Goal: Transaction & Acquisition: Obtain resource

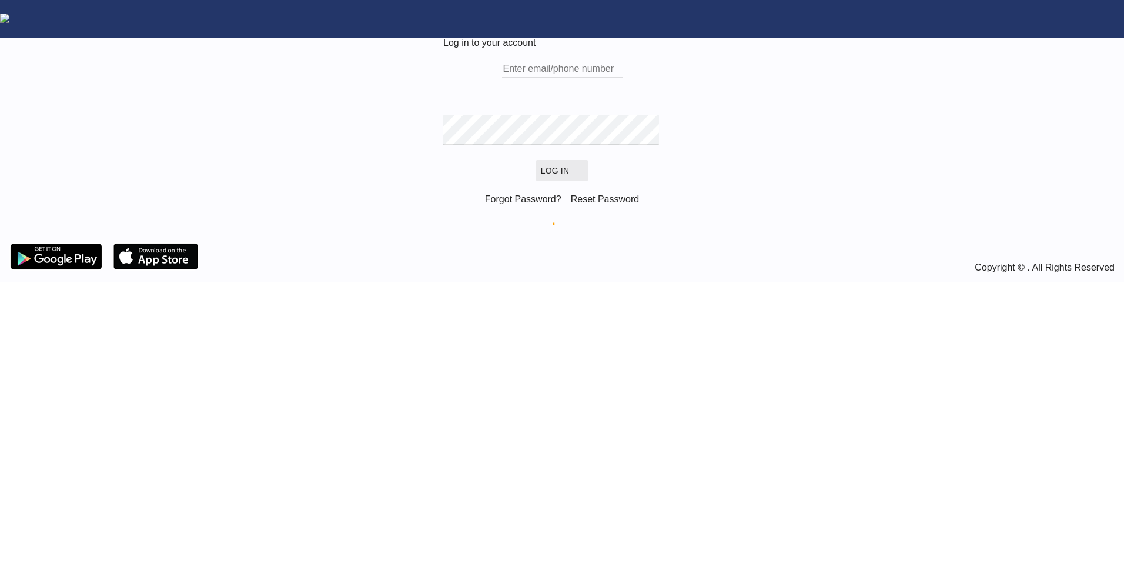
type input "sabine.frank@logwin-logistics.com"
click at [563, 181] on button "Log In" at bounding box center [562, 170] width 52 height 21
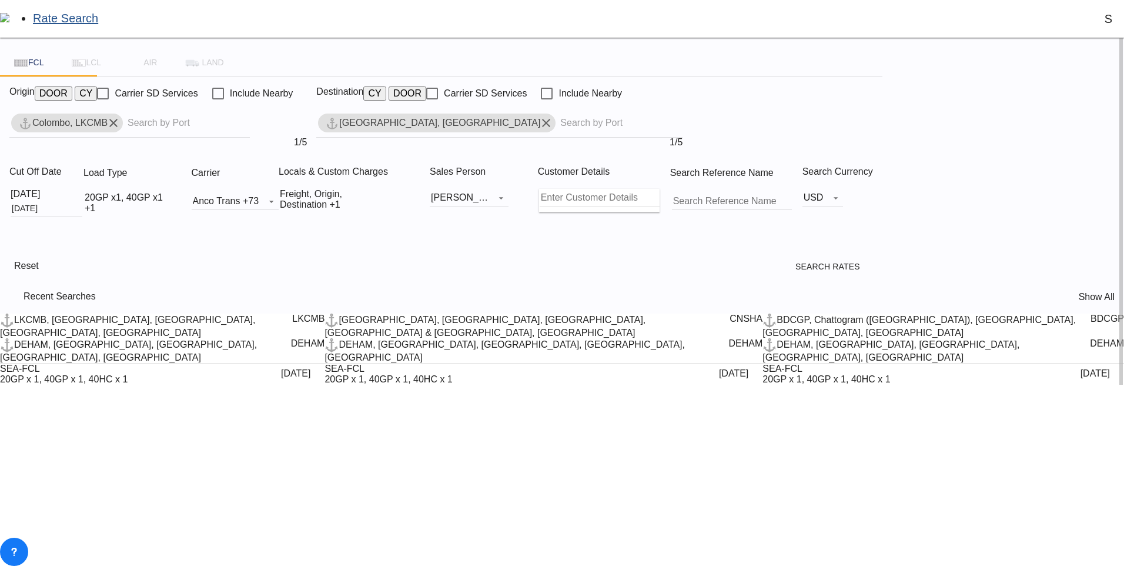
click at [121, 130] on md-icon "Remove" at bounding box center [113, 123] width 14 height 14
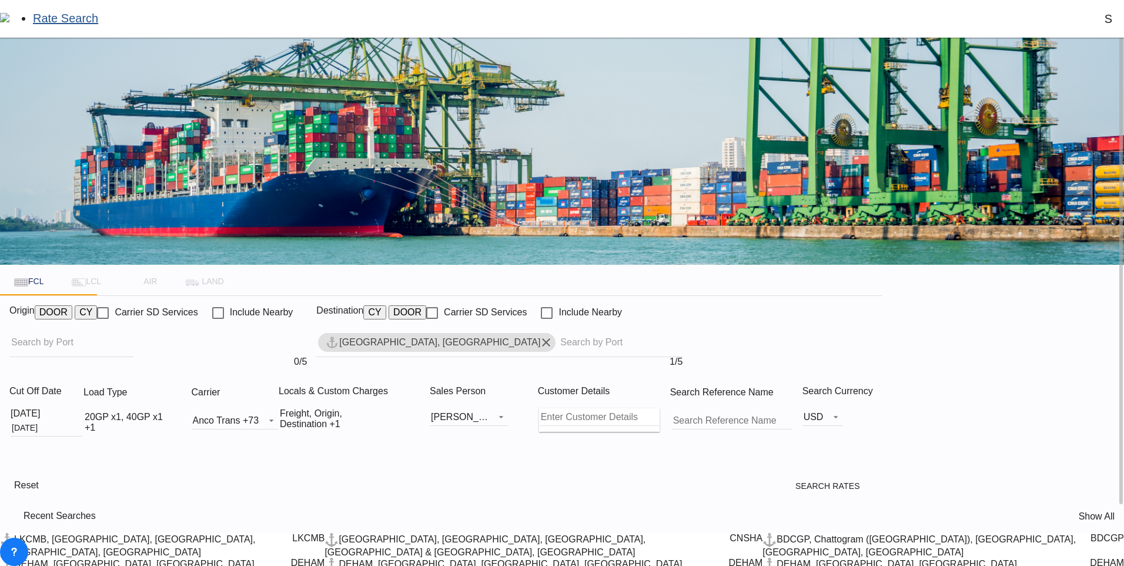
click at [155, 299] on body "Rate Search Rate Search Help Resources Product Release S My Profile Logout FCL …" at bounding box center [562, 283] width 1124 height 566
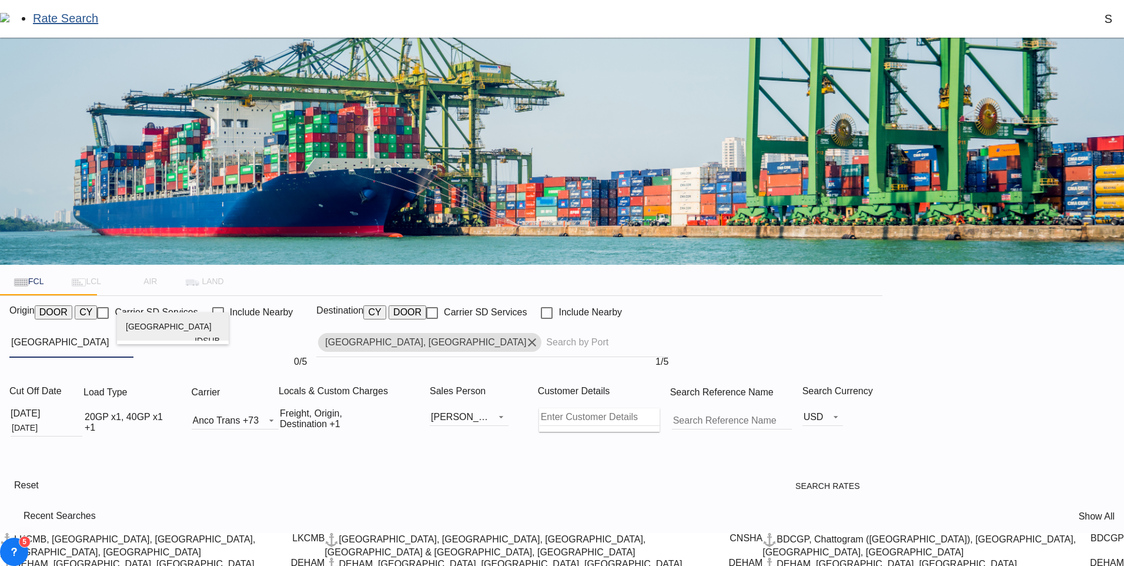
type input "surabaya"
click at [143, 332] on div "Surabaya Indonesia IDSUB" at bounding box center [173, 340] width 94 height 56
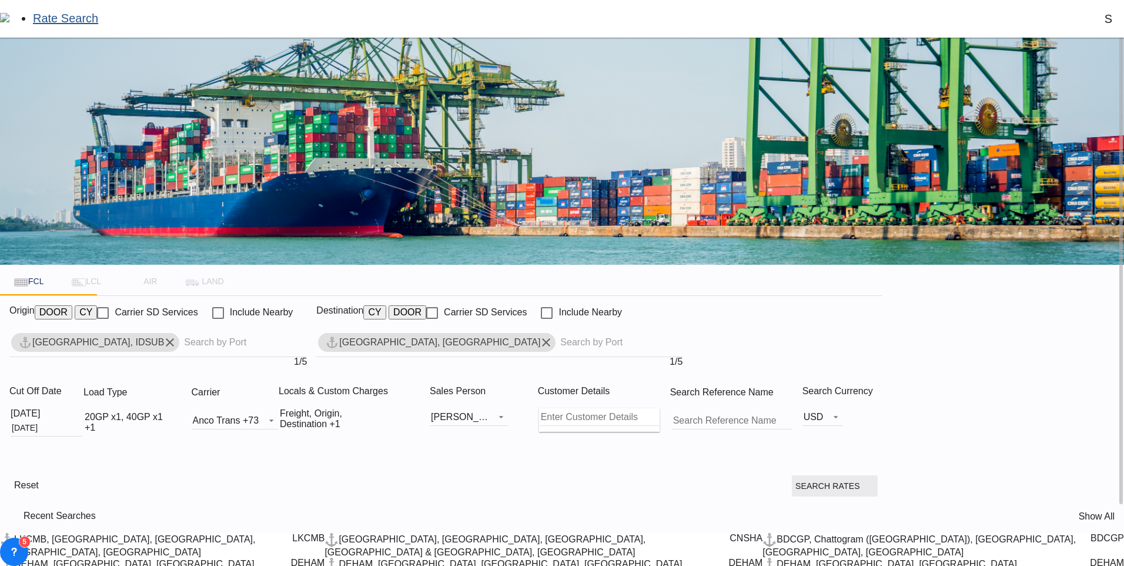
click at [874, 481] on span "Search Rates" at bounding box center [834, 485] width 79 height 9
type input "IDSUB to DEHAM / 18 Aug 2025"
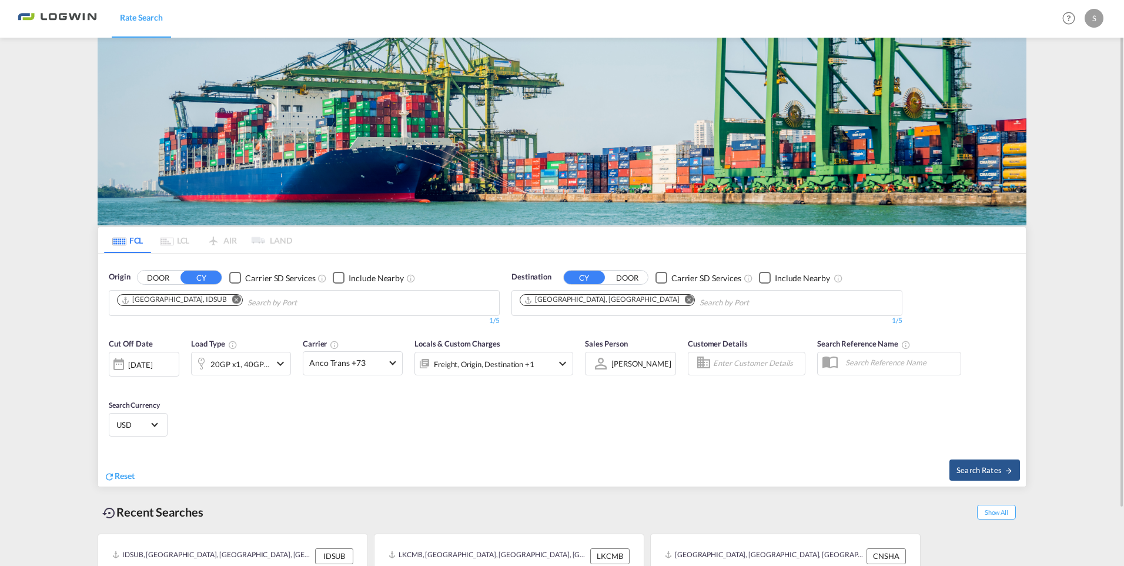
click at [232, 298] on md-icon "Remove" at bounding box center [236, 299] width 9 height 9
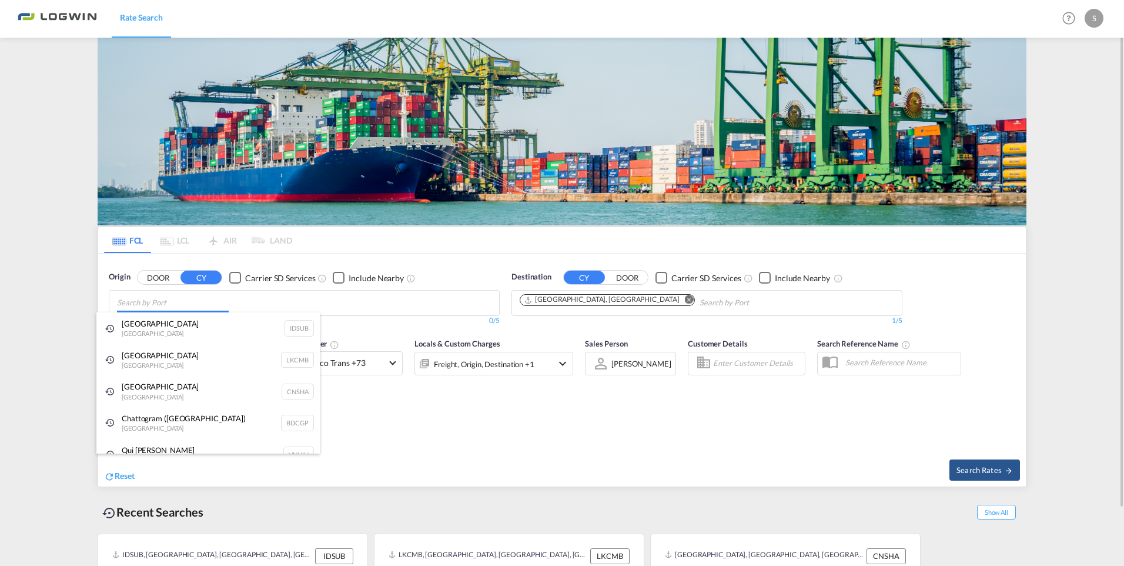
click at [192, 303] on body "Rate Search Rate Search Help Resources Product Release S My Profile Logout FCL …" at bounding box center [562, 283] width 1124 height 566
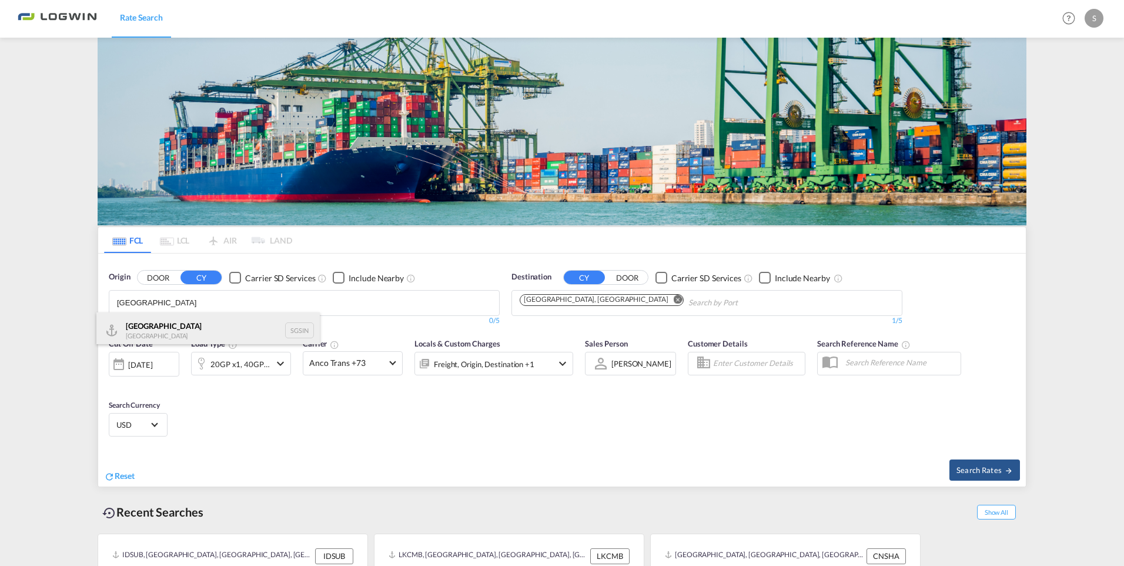
type input "[GEOGRAPHIC_DATA]"
click at [149, 323] on div "Singapore Singapore SGSIN" at bounding box center [207, 329] width 223 height 35
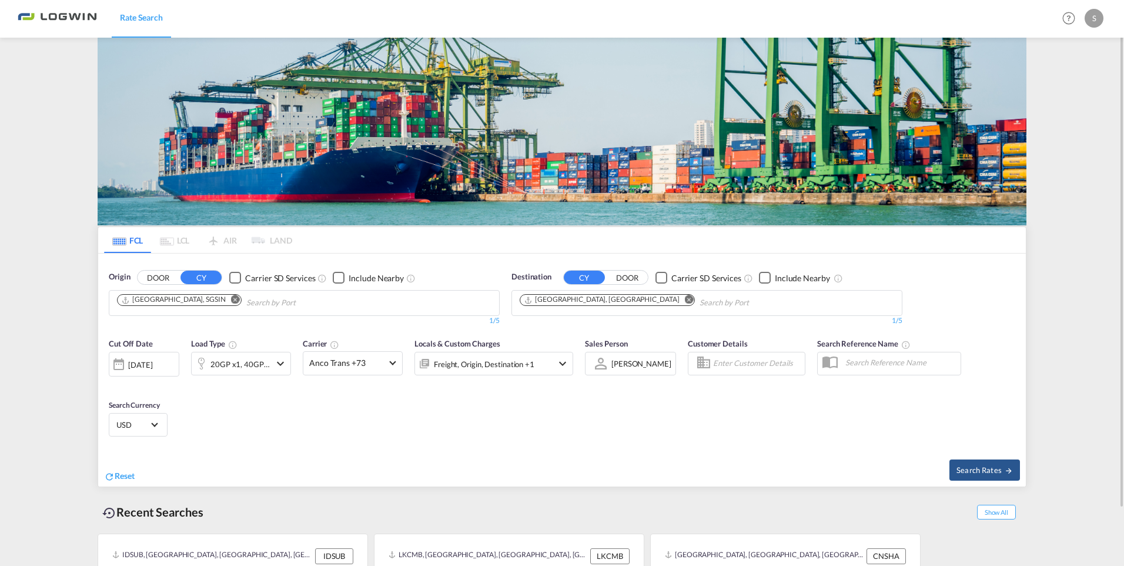
click at [285, 360] on md-icon "icon-chevron-down" at bounding box center [280, 363] width 14 height 14
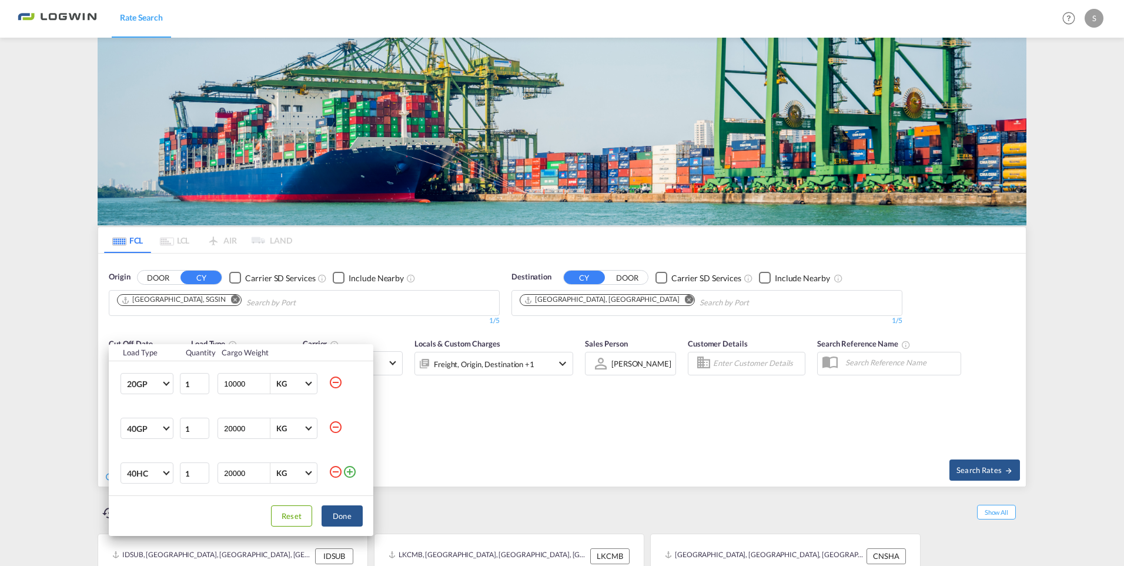
click at [336, 377] on md-icon "icon-minus-circle-outline" at bounding box center [336, 382] width 14 height 14
type input "20000"
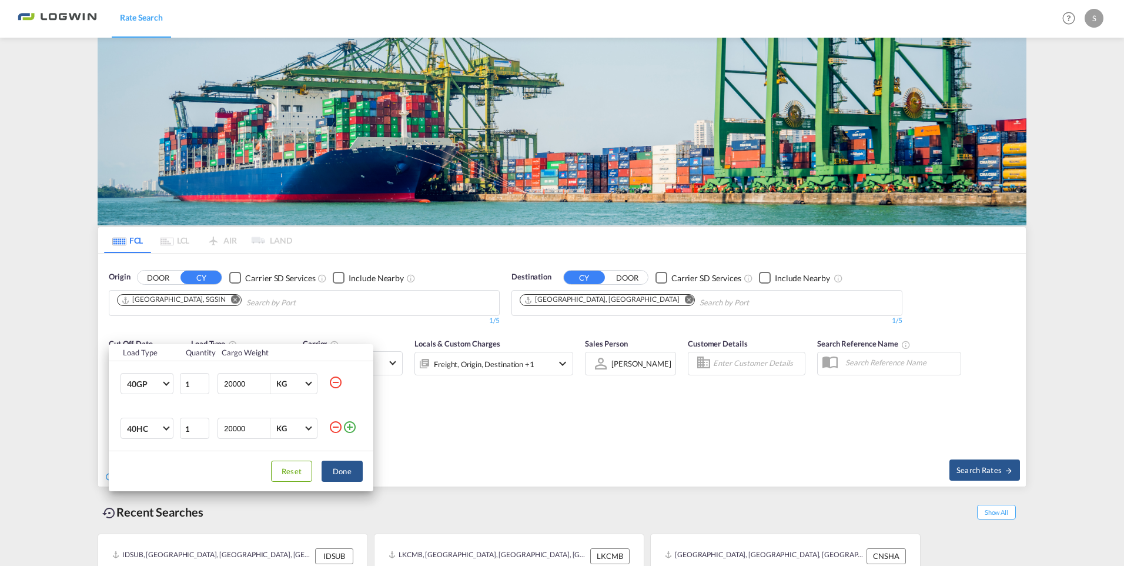
click at [339, 380] on md-icon "icon-minus-circle-outline" at bounding box center [336, 382] width 14 height 14
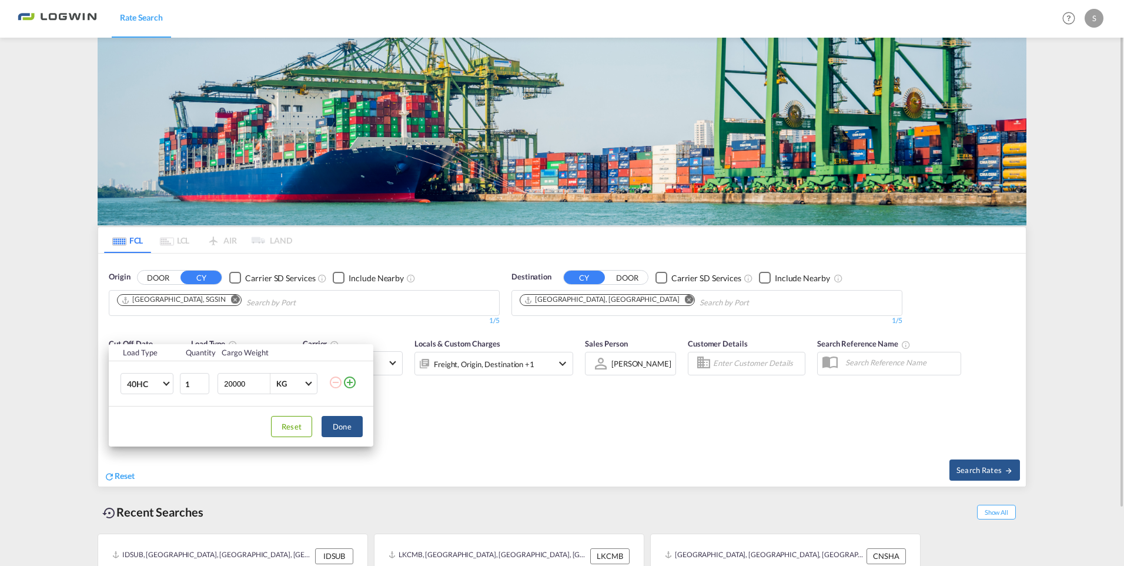
click at [443, 419] on div "Load Type Quantity Cargo Weight 40HC 20GP 40GP 40HC 45HC 20RE 40RE 40HR 20OT 40…" at bounding box center [562, 283] width 1124 height 566
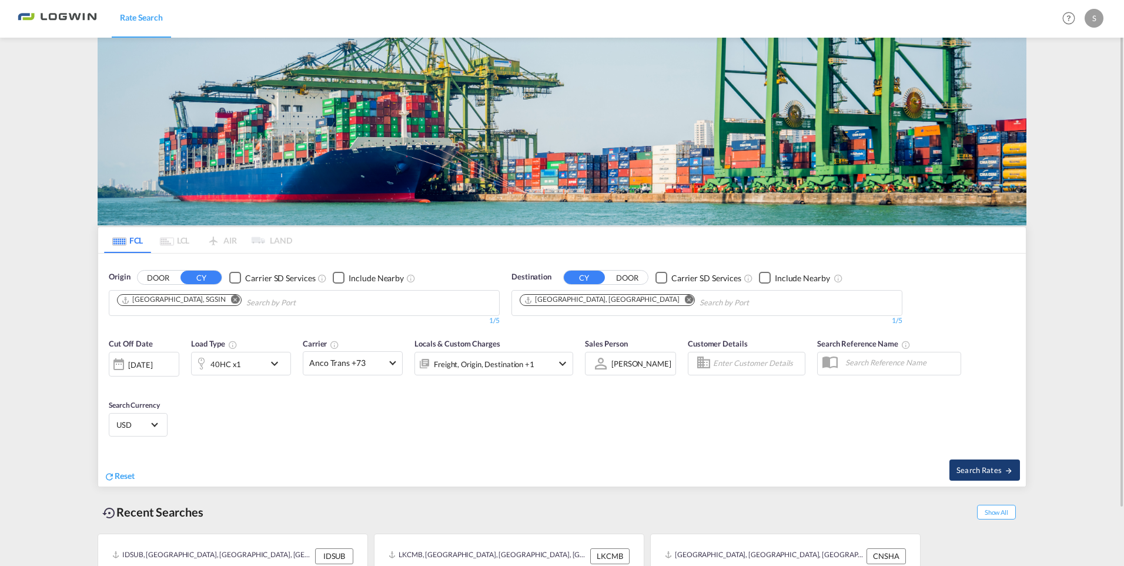
click at [976, 467] on span "Search Rates" at bounding box center [985, 469] width 56 height 9
type input "SGSIN to DEHAM / [DATE]"
